Goal: Information Seeking & Learning: Learn about a topic

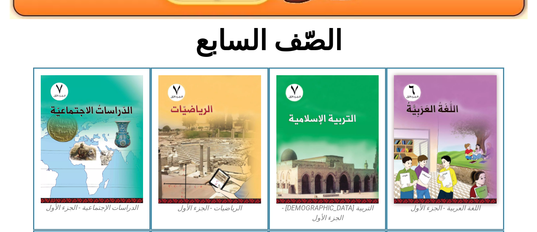
scroll to position [197, 0]
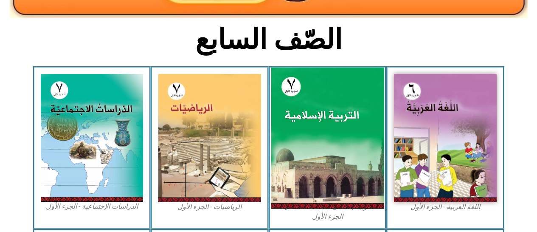
click at [337, 136] on img at bounding box center [327, 137] width 113 height 141
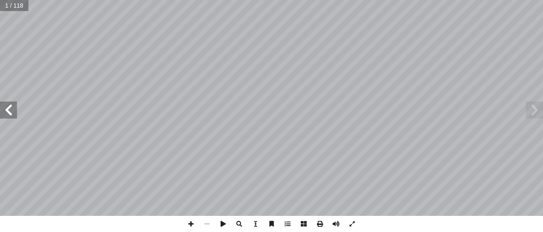
click at [8, 106] on span at bounding box center [8, 109] width 17 height 17
click at [11, 110] on span at bounding box center [8, 109] width 17 height 17
click at [10, 110] on span at bounding box center [8, 109] width 17 height 17
click at [12, 110] on span at bounding box center [8, 109] width 17 height 17
click at [8, 110] on span at bounding box center [8, 109] width 17 height 17
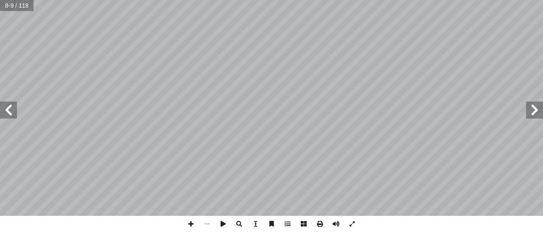
click at [8, 110] on span at bounding box center [8, 109] width 17 height 17
click at [8, 111] on span at bounding box center [8, 109] width 17 height 17
click at [535, 108] on span at bounding box center [534, 109] width 17 height 17
click at [15, 111] on span at bounding box center [8, 109] width 17 height 17
